Goal: Information Seeking & Learning: Find specific fact

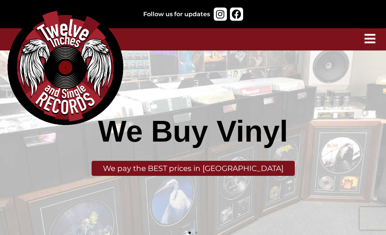
click at [371, 37] on icon "hamburger-icon" at bounding box center [370, 38] width 11 height 12
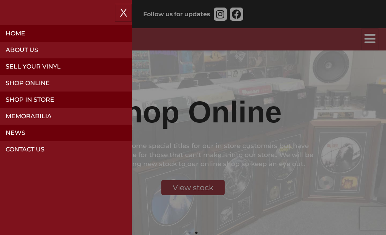
click at [29, 84] on link "Shop Online" at bounding box center [66, 83] width 132 height 17
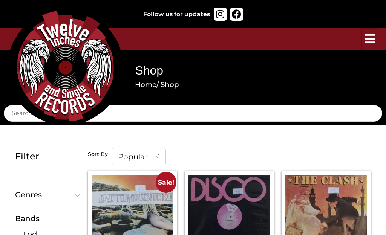
click at [370, 34] on icon "hamburger-icon" at bounding box center [370, 38] width 11 height 12
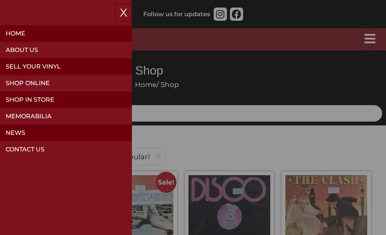
click at [32, 81] on link "Shop Online" at bounding box center [66, 83] width 132 height 17
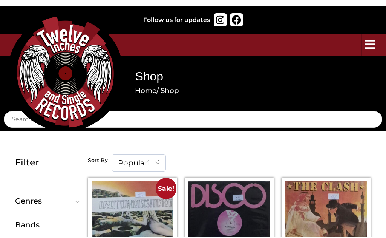
scroll to position [1799, 0]
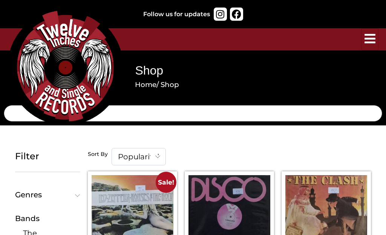
click at [209, 111] on input "Search" at bounding box center [193, 113] width 379 height 17
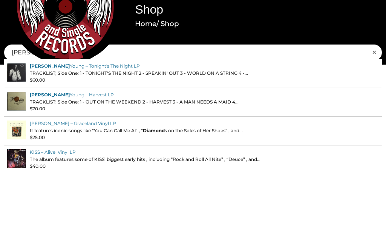
type input "[PERSON_NAME]"
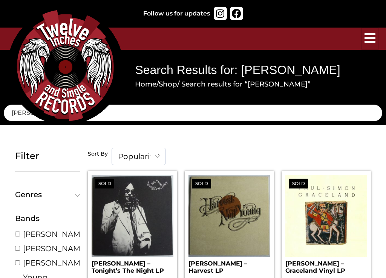
scroll to position [1, 0]
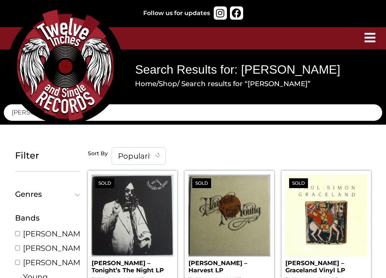
click at [155, 155] on span at bounding box center [157, 155] width 15 height 16
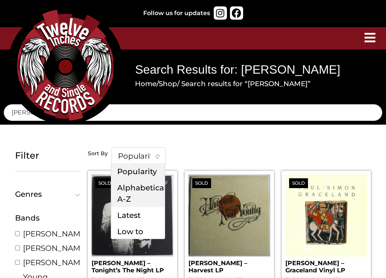
select select "title"
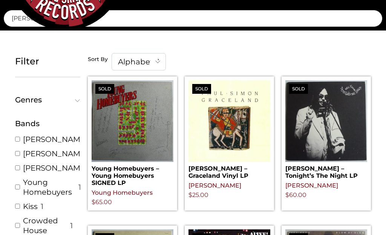
scroll to position [90, 0]
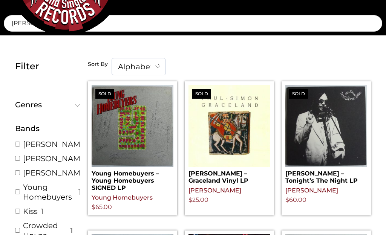
click at [73, 106] on span "Genres" at bounding box center [46, 105] width 62 height 8
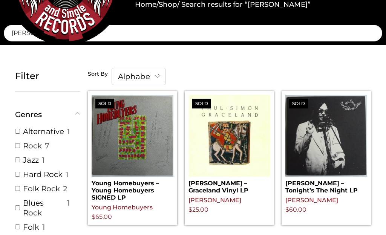
scroll to position [0, 0]
